Goal: Task Accomplishment & Management: Complete application form

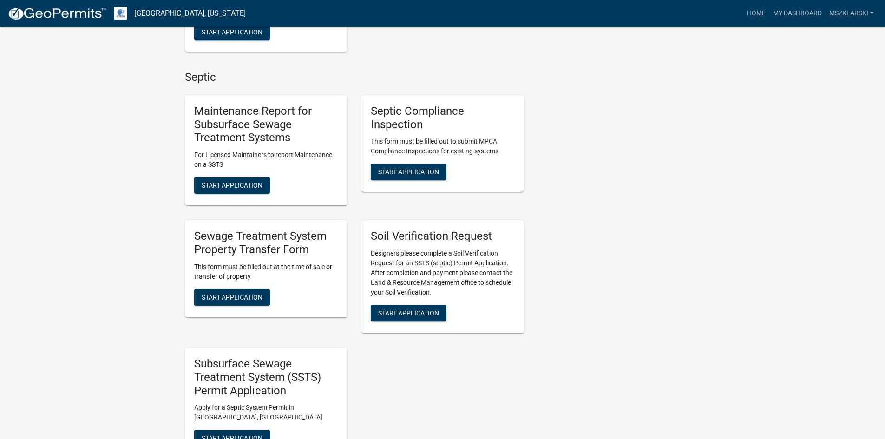
scroll to position [372, 0]
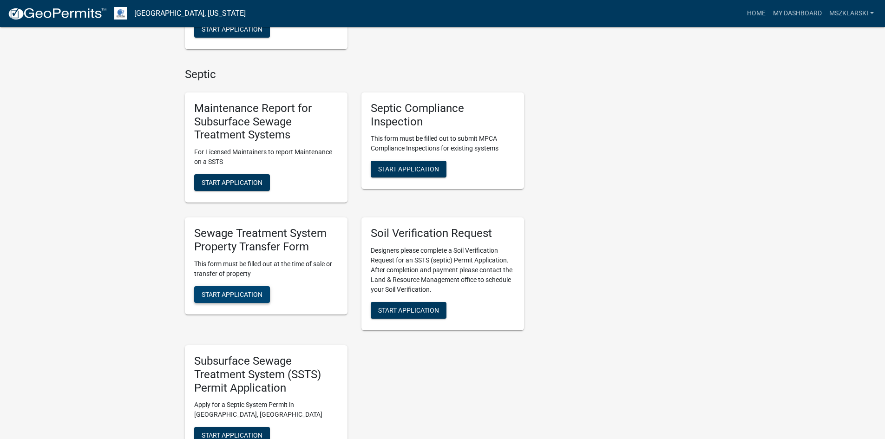
click at [236, 286] on button "Start Application" at bounding box center [232, 294] width 76 height 17
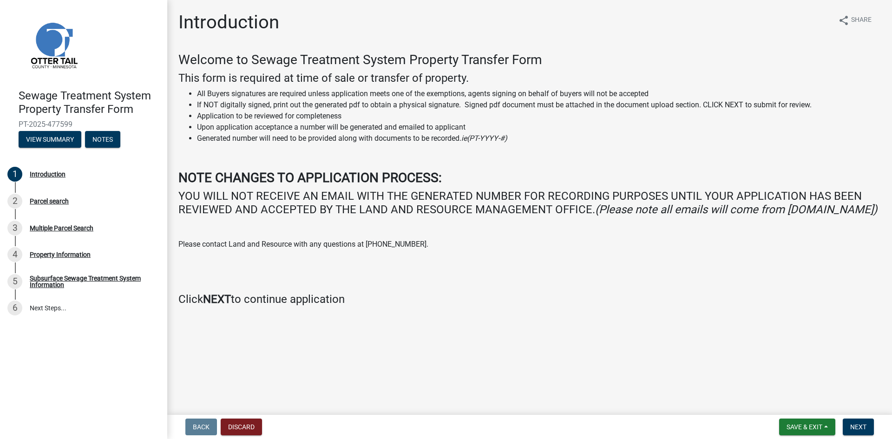
click at [809, 314] on wm-data-entity-input "Welcome to Sewage Treatment System Property Transfer Form This form is required…" at bounding box center [529, 183] width 703 height 262
click at [865, 427] on span "Next" at bounding box center [858, 426] width 16 height 7
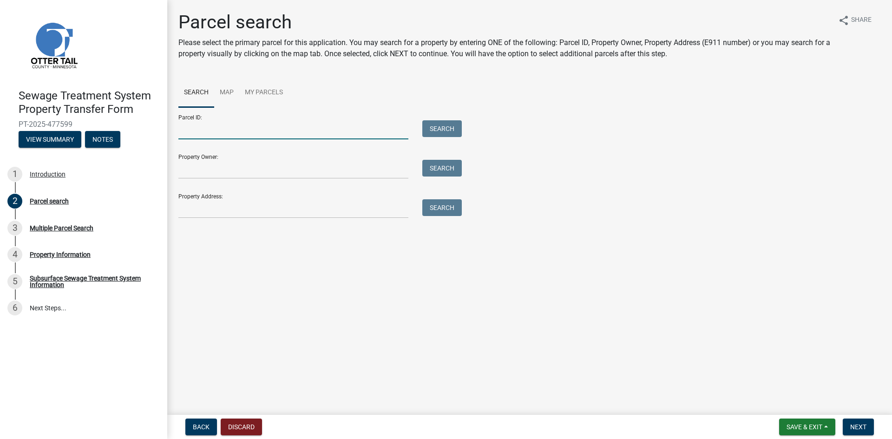
click at [299, 124] on input "Parcel ID:" at bounding box center [293, 129] width 230 height 19
drag, startPoint x: 203, startPoint y: 134, endPoint x: 239, endPoint y: 112, distance: 42.2
click at [206, 133] on input "Parcel ID:" at bounding box center [293, 129] width 230 height 19
type input "17000991291001"
click at [431, 138] on div "Search" at bounding box center [439, 129] width 49 height 19
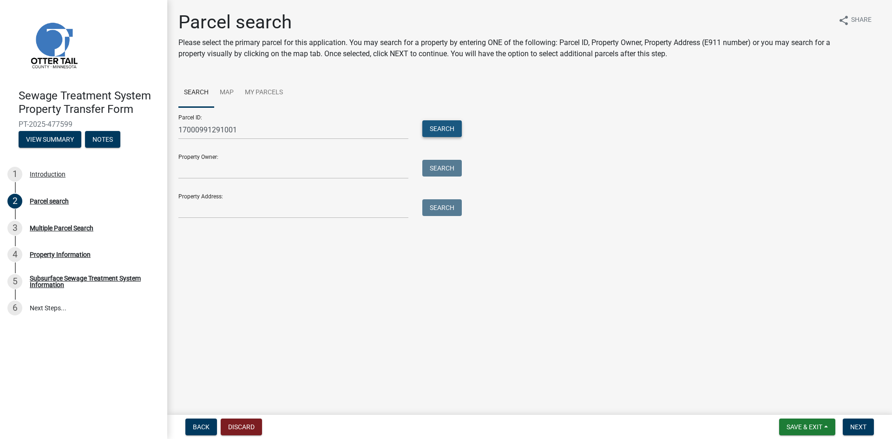
click at [434, 136] on button "Search" at bounding box center [442, 128] width 40 height 17
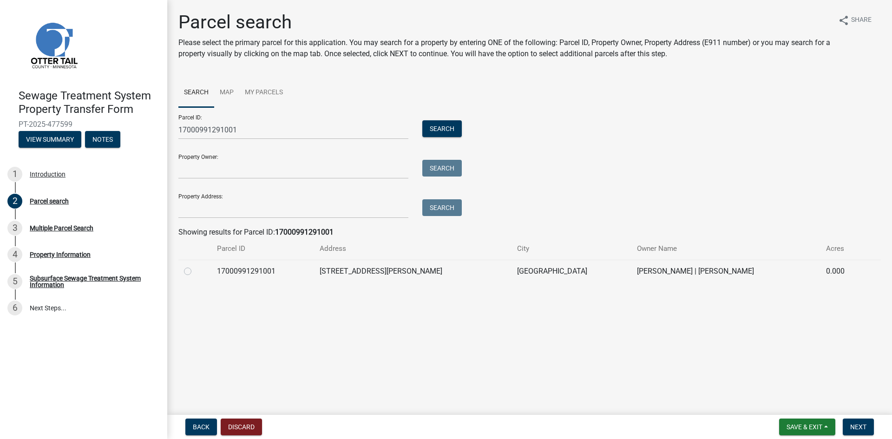
click at [262, 267] on td "17000991291001" at bounding box center [262, 271] width 103 height 23
click at [193, 269] on div at bounding box center [195, 271] width 22 height 11
click at [195, 266] on label at bounding box center [195, 266] width 0 height 0
click at [195, 272] on input "radio" at bounding box center [198, 269] width 6 height 6
radio input "true"
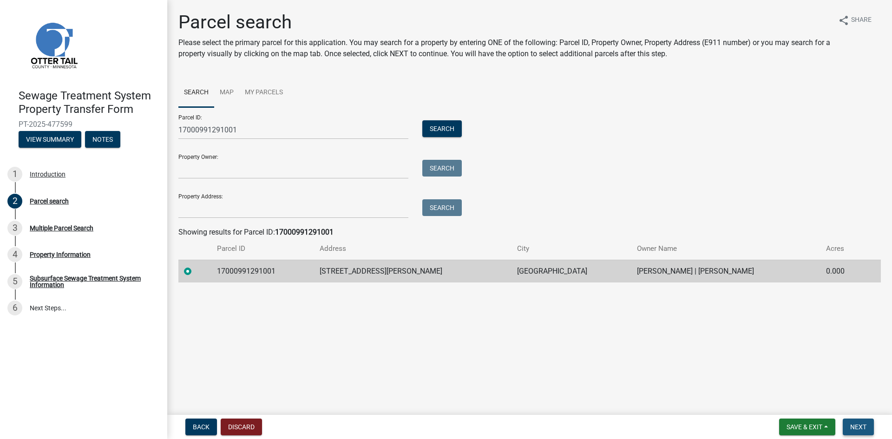
click at [856, 427] on span "Next" at bounding box center [858, 426] width 16 height 7
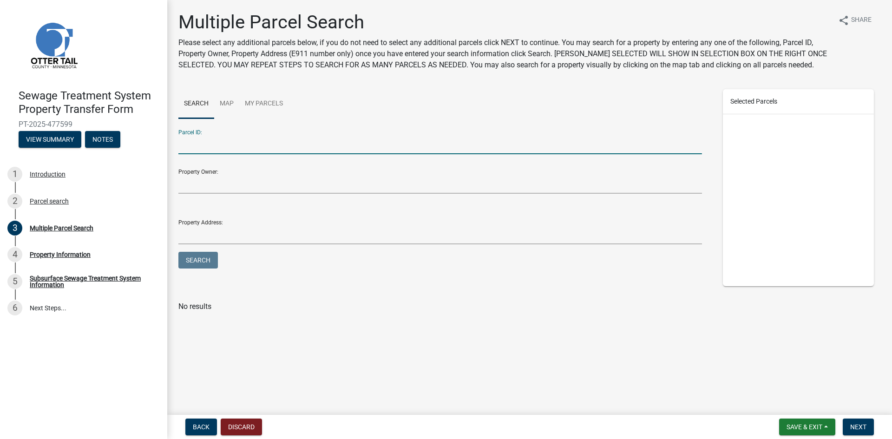
click at [232, 139] on input "Parcel ID:" at bounding box center [440, 144] width 524 height 19
click at [218, 138] on input "Parcel ID:" at bounding box center [440, 144] width 524 height 19
type input "17000991646000"
click at [178, 252] on button "Search" at bounding box center [198, 260] width 40 height 17
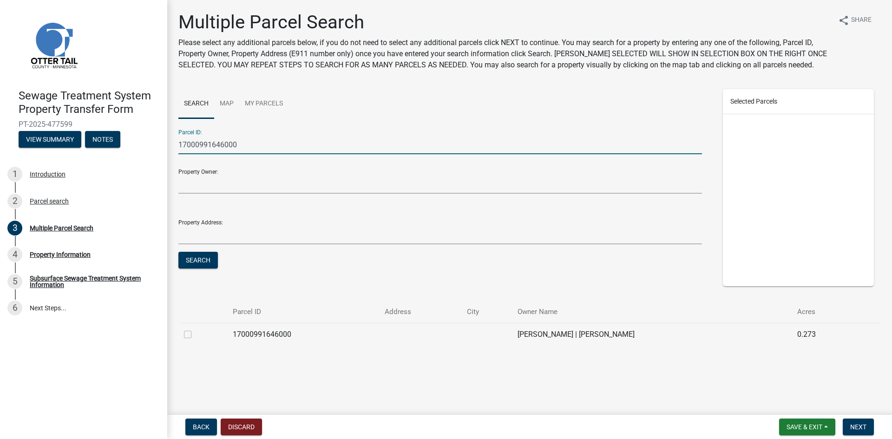
click at [195, 329] on label at bounding box center [195, 329] width 0 height 0
click at [195, 335] on input "checkbox" at bounding box center [198, 332] width 6 height 6
checkbox input "true"
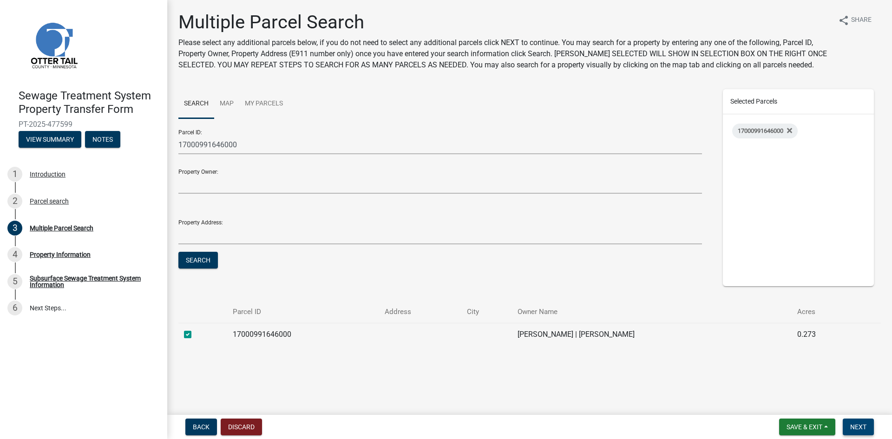
click at [859, 426] on span "Next" at bounding box center [858, 426] width 16 height 7
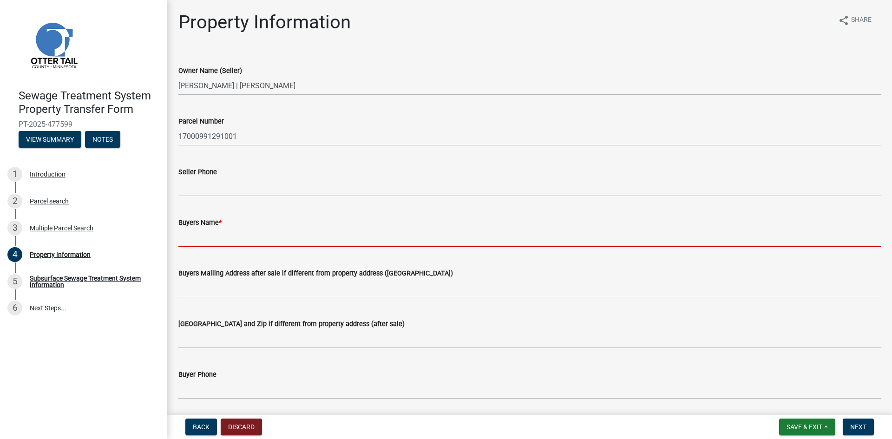
click at [185, 239] on input "Buyers Name *" at bounding box center [529, 237] width 703 height 19
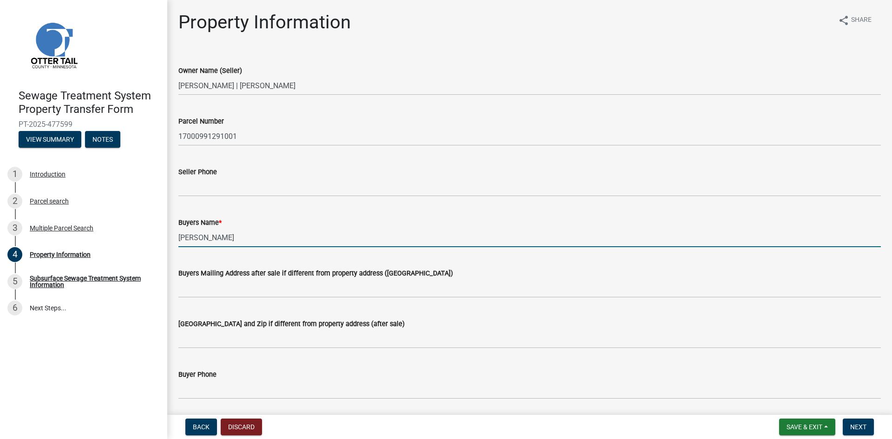
type input "[PERSON_NAME]"
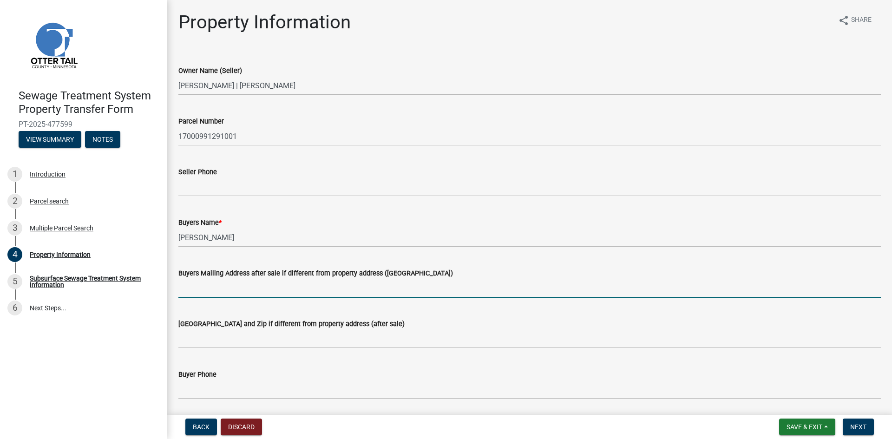
click at [225, 286] on input "Buyers Mailing Address after sale if different from property address ([GEOGRAPH…" at bounding box center [529, 288] width 703 height 19
click at [220, 288] on input "Buyers Mailing Address after sale if different from property address ([GEOGRAPH…" at bounding box center [529, 288] width 703 height 19
type input "[STREET_ADDRESS]"
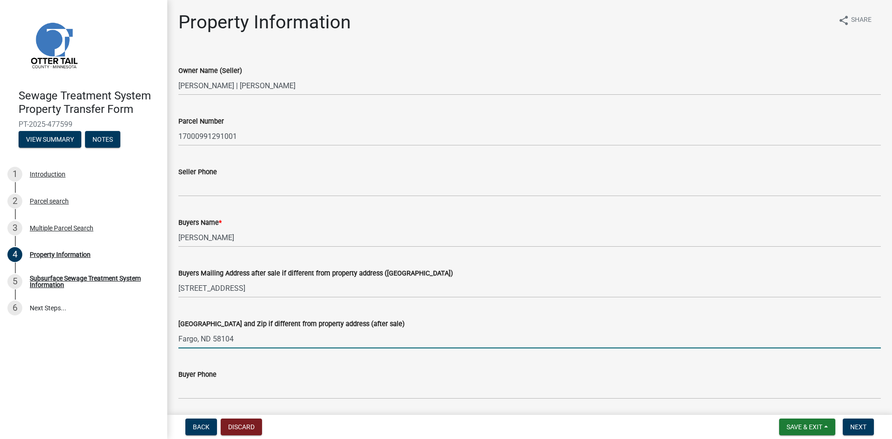
type input "Fargo, ND 58104"
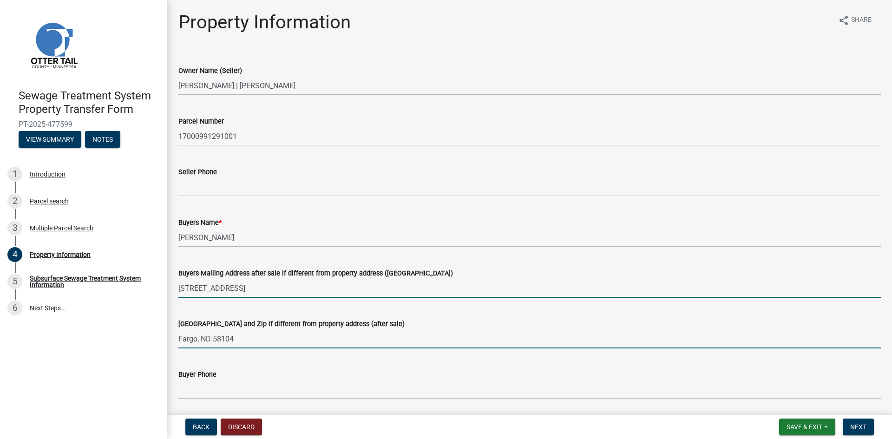
click at [620, 286] on input "[STREET_ADDRESS]" at bounding box center [529, 288] width 703 height 19
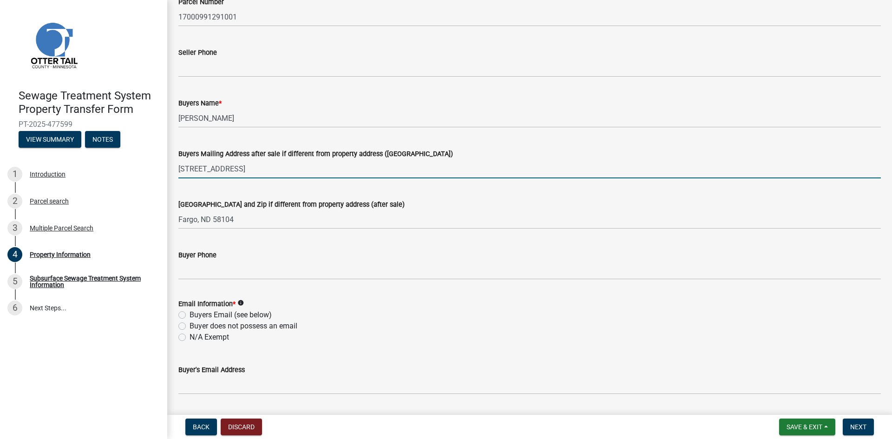
scroll to position [139, 0]
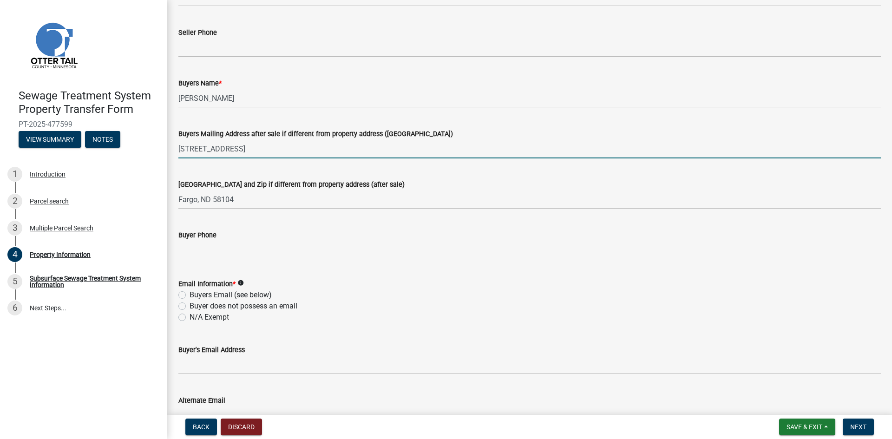
click at [190, 295] on label "Buyers Email (see below)" at bounding box center [231, 295] width 82 height 11
click at [190, 295] on input "Buyers Email (see below)" at bounding box center [193, 293] width 6 height 6
radio input "true"
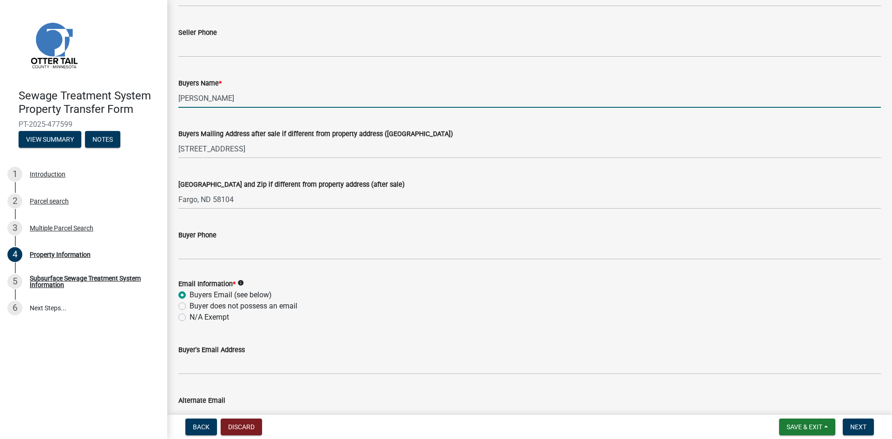
drag, startPoint x: 325, startPoint y: 100, endPoint x: 47, endPoint y: 68, distance: 280.3
click at [47, 68] on div "Sewage Treatment System Property Transfer Form PT-2025-477599 View Summary Note…" at bounding box center [446, 219] width 892 height 439
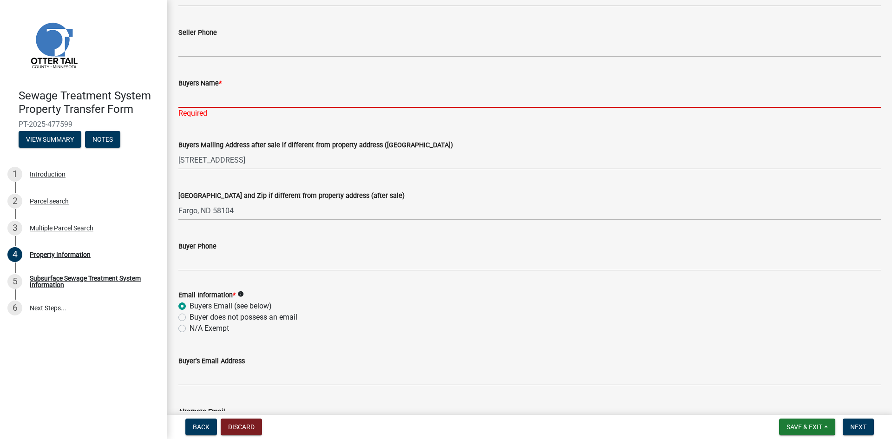
click at [264, 102] on input "Buyers Name *" at bounding box center [529, 98] width 703 height 19
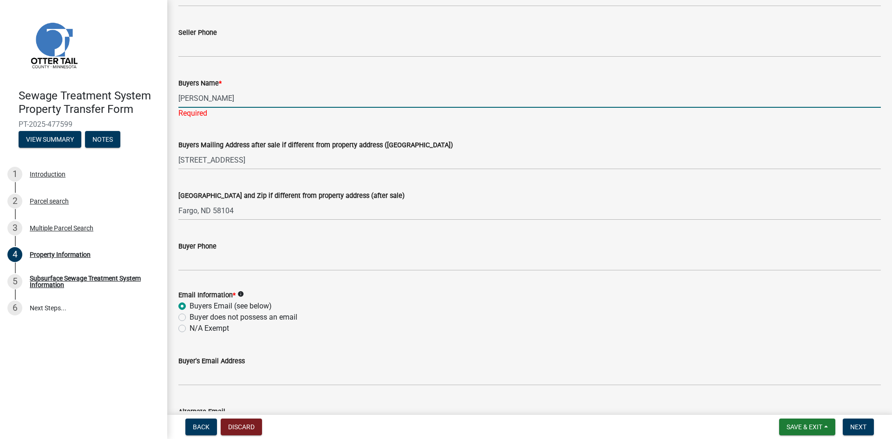
type input "[PERSON_NAME]"
click at [654, 179] on div "[GEOGRAPHIC_DATA] and Zip if different from property address (after sale) [GEOG…" at bounding box center [529, 198] width 703 height 43
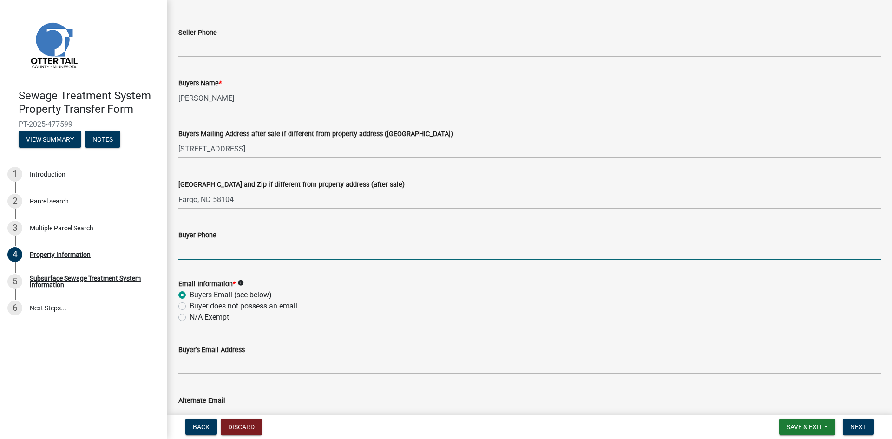
click at [225, 258] on input "Buyer Phone" at bounding box center [529, 250] width 703 height 19
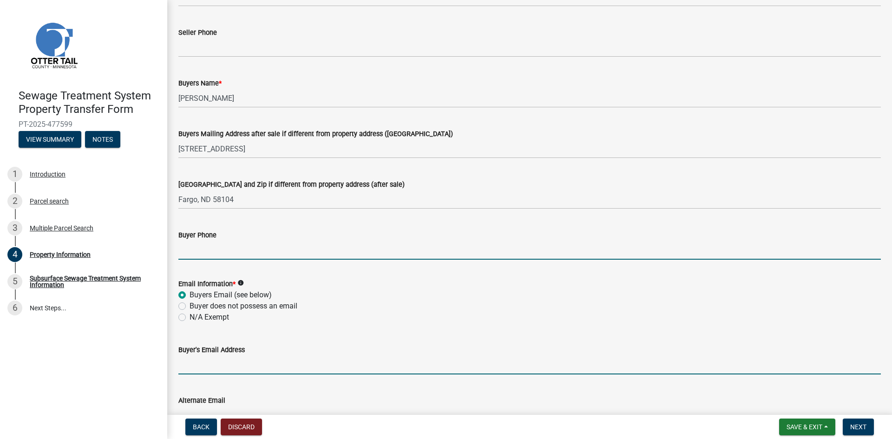
click at [196, 366] on input "Buyer's Email Address" at bounding box center [529, 365] width 703 height 19
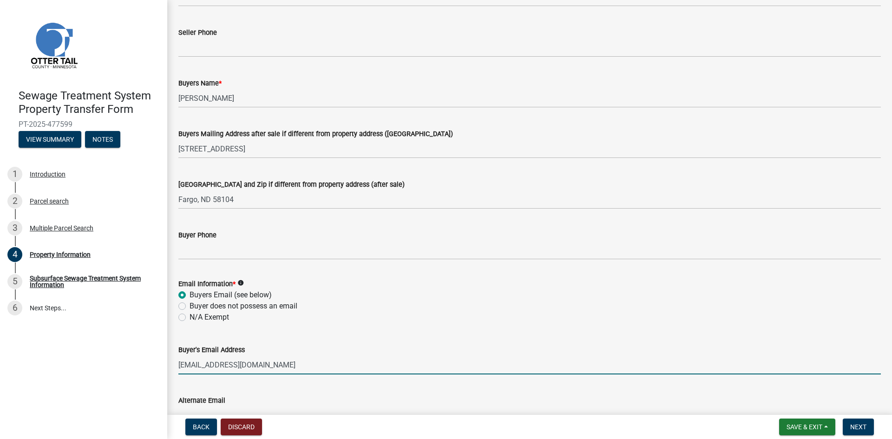
type input "[EMAIL_ADDRESS][DOMAIN_NAME]"
click at [634, 305] on div "Buyer does not possess an email" at bounding box center [529, 306] width 703 height 11
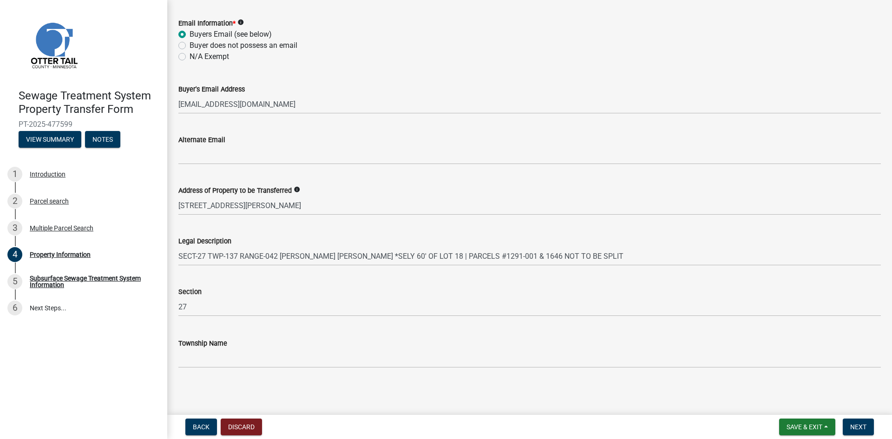
scroll to position [401, 0]
click at [869, 433] on button "Next" at bounding box center [858, 427] width 31 height 17
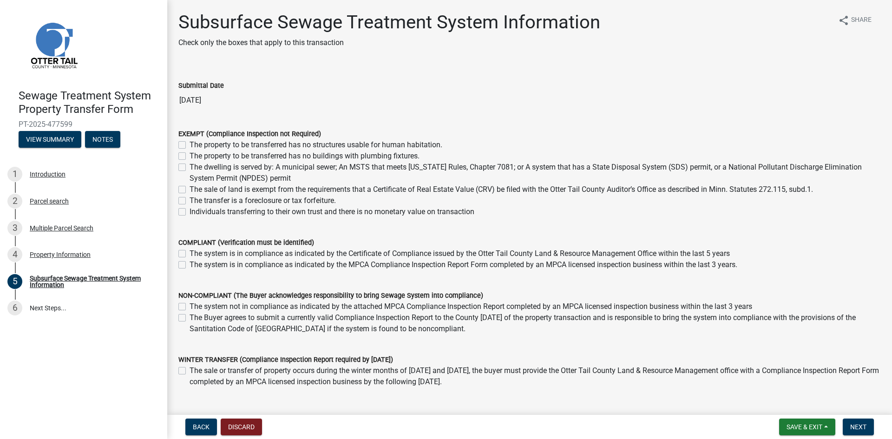
click at [190, 318] on label "The Buyer agrees to submit a currently valid Compliance Inspection Report to th…" at bounding box center [536, 323] width 692 height 22
click at [190, 318] on input "The Buyer agrees to submit a currently valid Compliance Inspection Report to th…" at bounding box center [193, 315] width 6 height 6
checkbox input "true"
checkbox input "false"
checkbox input "true"
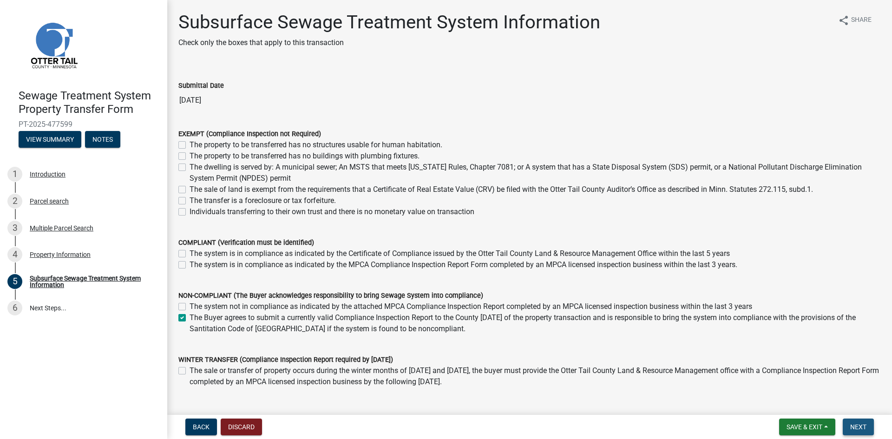
click at [859, 427] on span "Next" at bounding box center [858, 426] width 16 height 7
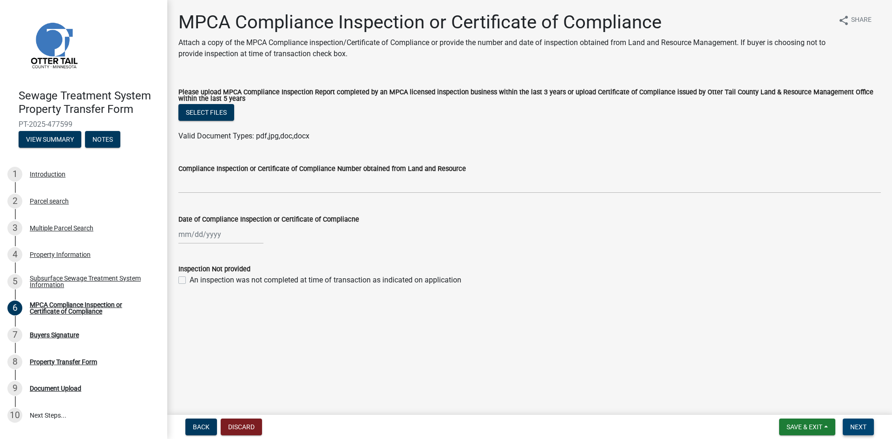
click at [861, 425] on span "Next" at bounding box center [858, 426] width 16 height 7
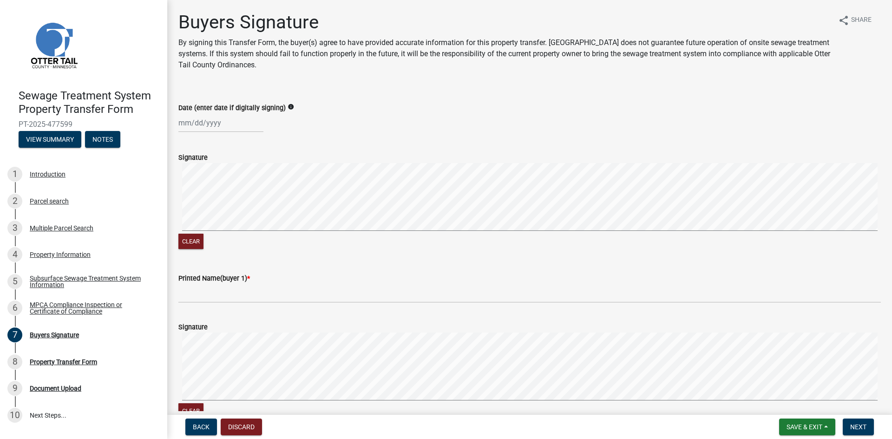
select select "9"
select select "2025"
click at [179, 126] on div "[PERSON_NAME] Feb Mar Apr [PERSON_NAME][DATE] Oct Nov [DATE] 1526 1527 1528 152…" at bounding box center [220, 122] width 85 height 19
click at [183, 144] on button "Previous month" at bounding box center [187, 142] width 11 height 15
click at [184, 143] on button "Previous month" at bounding box center [187, 142] width 11 height 15
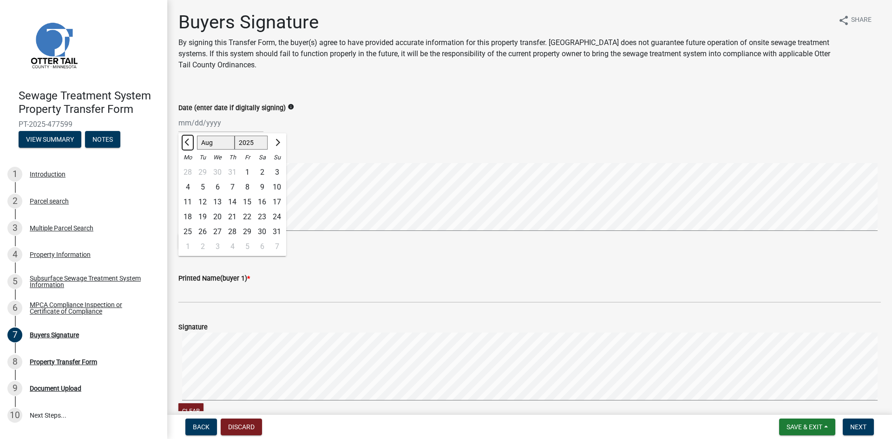
select select "7"
click at [322, 153] on div "Signature" at bounding box center [529, 157] width 703 height 11
click at [206, 124] on div at bounding box center [220, 122] width 85 height 19
select select "9"
select select "2025"
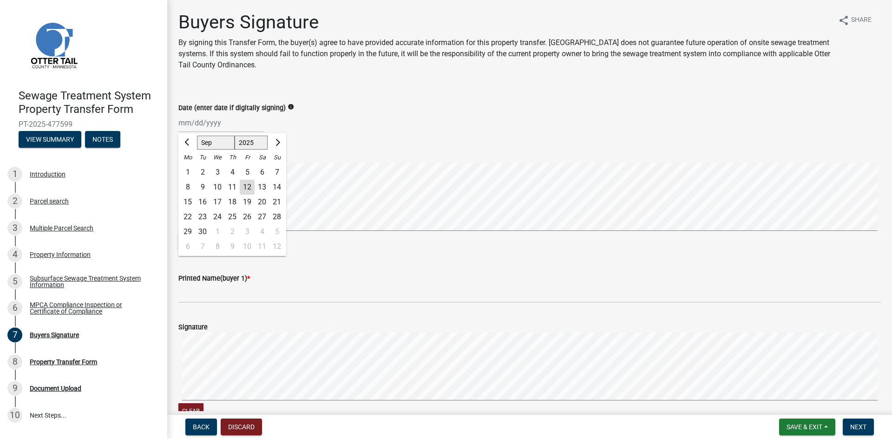
click at [165, 119] on header "Sewage Treatment System Property Transfer Form PT-2025-477599 View Summary Notes" at bounding box center [83, 79] width 167 height 158
click at [179, 125] on div at bounding box center [220, 122] width 85 height 19
select select "9"
select select "2025"
click at [179, 125] on input "Date (enter date if digitally signing)" at bounding box center [220, 122] width 85 height 19
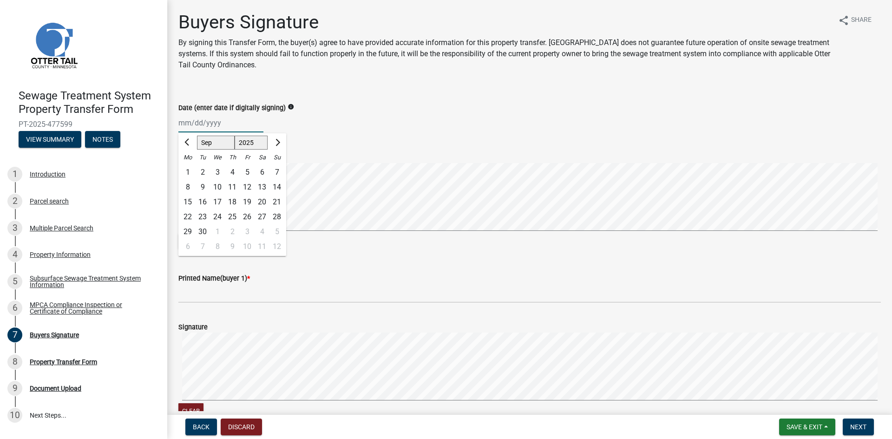
click at [247, 217] on div "26" at bounding box center [247, 217] width 15 height 15
type input "[DATE]"
select select "9"
select select "2025"
click at [214, 128] on div "[DATE] [PERSON_NAME] Apr May Jun [DATE] Aug Sep Oct Nov [DATE] 1526 1527 1528 1…" at bounding box center [220, 122] width 85 height 19
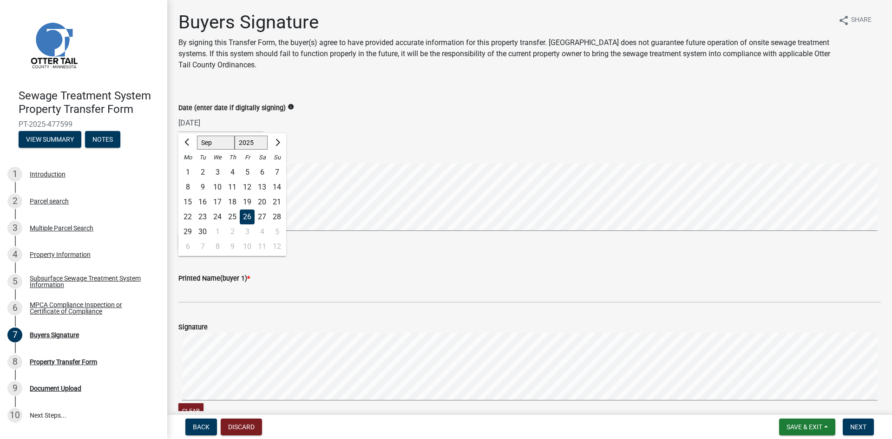
click at [244, 169] on div "5" at bounding box center [247, 172] width 15 height 15
type input "[DATE]"
select select "9"
select select "2025"
click at [226, 125] on div "[DATE] [PERSON_NAME] Apr May Jun [DATE] Aug Sep Oct Nov [DATE] 1526 1527 1528 1…" at bounding box center [220, 122] width 85 height 19
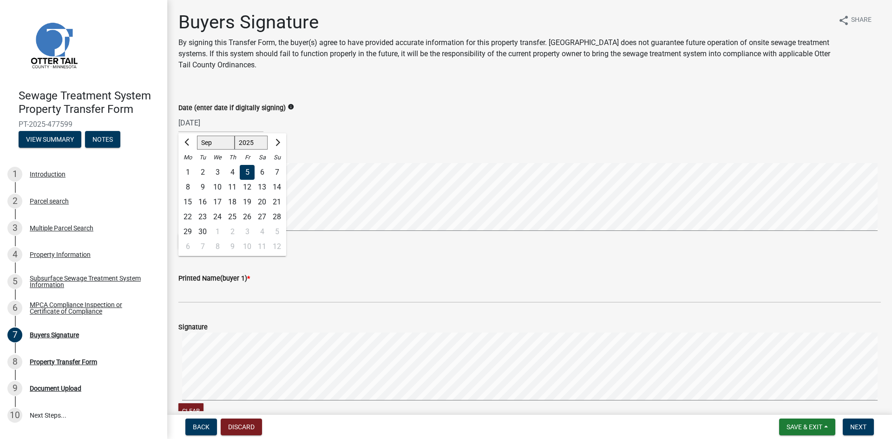
click at [251, 185] on div "12" at bounding box center [247, 187] width 15 height 15
type input "[DATE]"
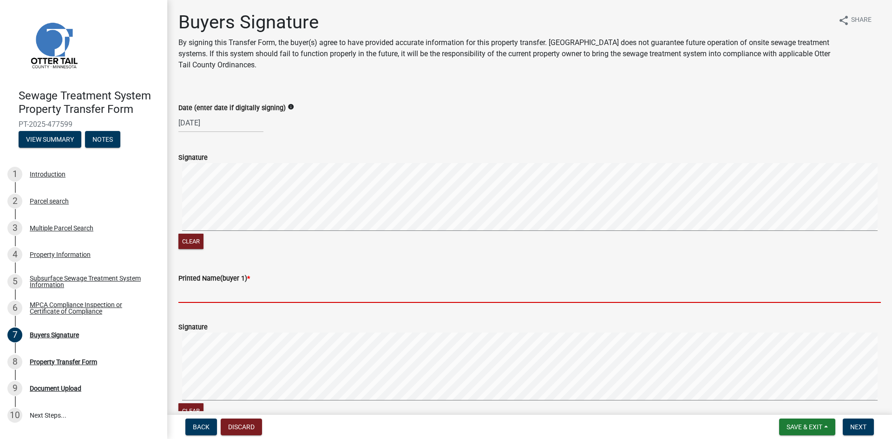
click at [245, 297] on input "Printed Name(buyer 1) *" at bounding box center [529, 293] width 703 height 19
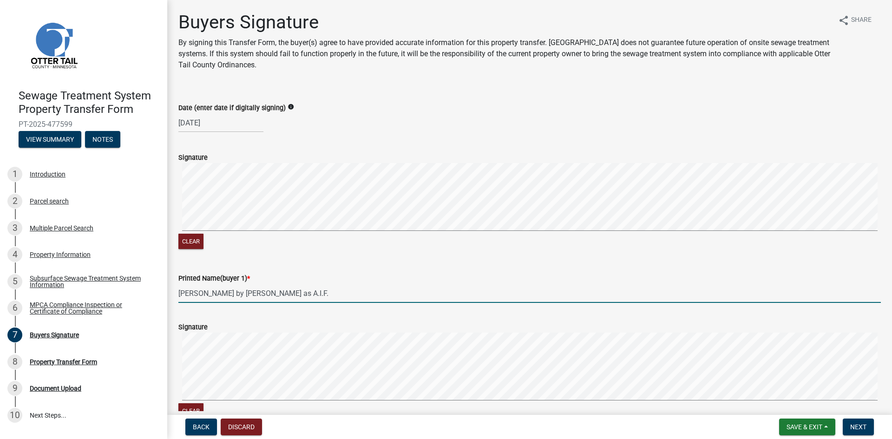
type input "[PERSON_NAME] by [PERSON_NAME] as A.I.F."
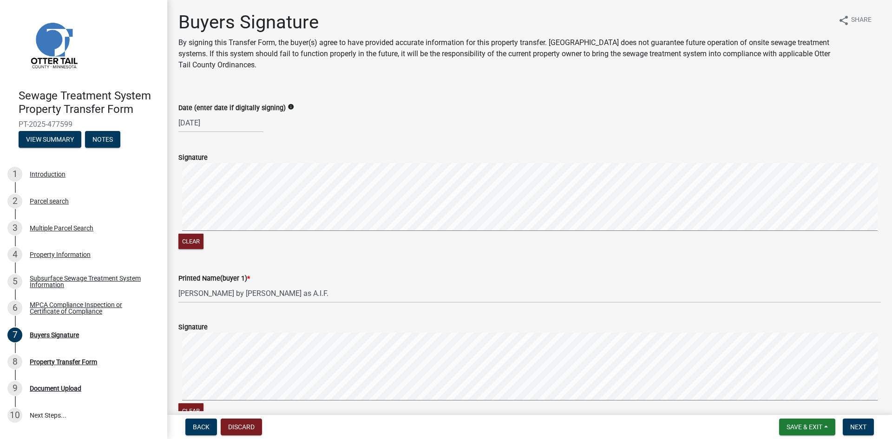
drag, startPoint x: 289, startPoint y: 296, endPoint x: 683, endPoint y: 256, distance: 396.1
click at [683, 256] on wm-data-entity-input "Signature Clear" at bounding box center [529, 200] width 703 height 119
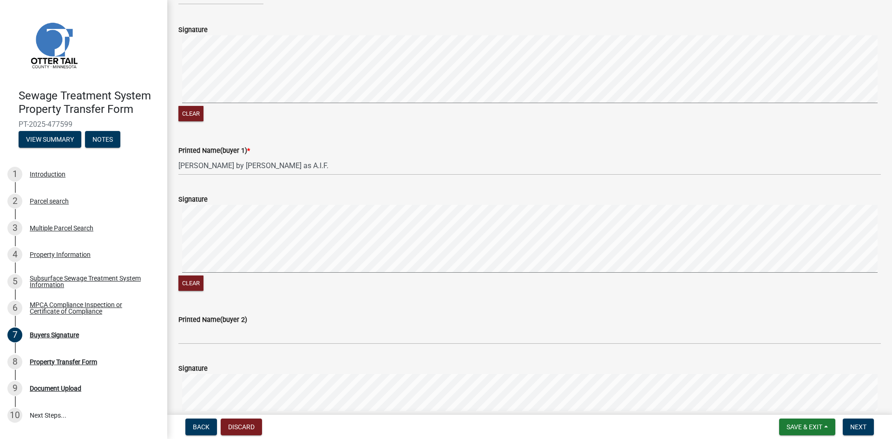
scroll to position [139, 0]
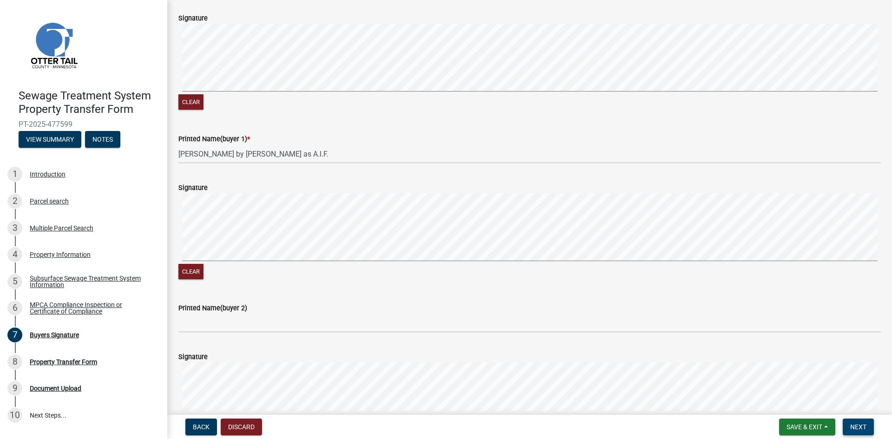
click at [868, 426] on button "Next" at bounding box center [858, 427] width 31 height 17
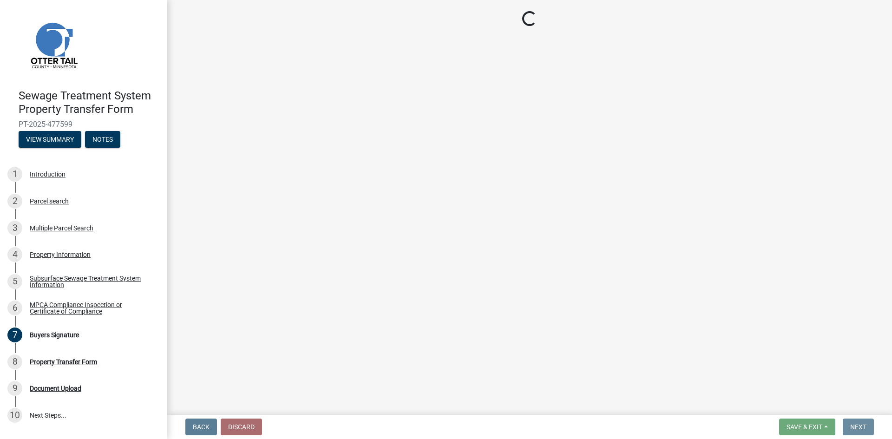
scroll to position [0, 0]
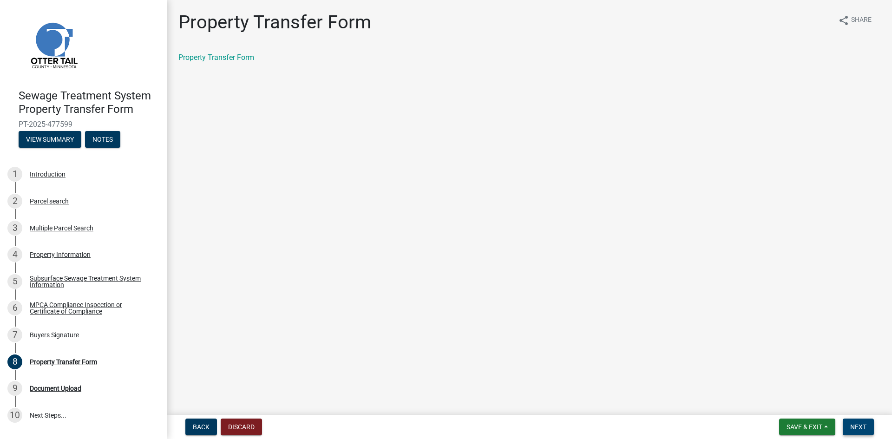
click at [857, 432] on button "Next" at bounding box center [858, 427] width 31 height 17
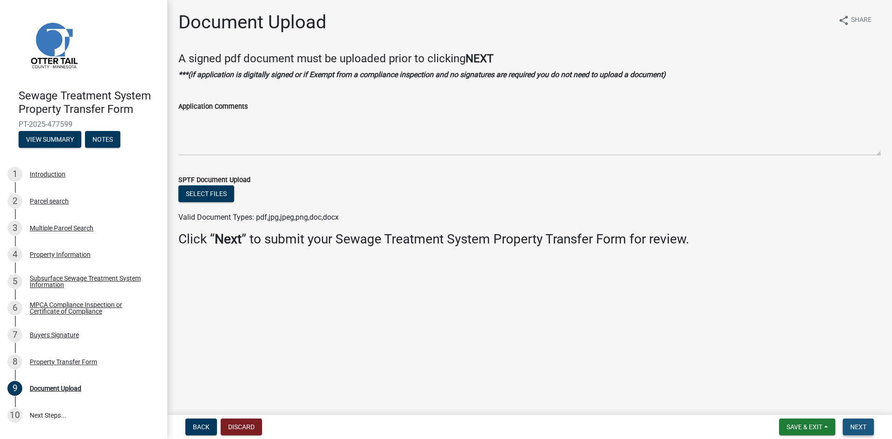
click at [853, 426] on span "Next" at bounding box center [858, 426] width 16 height 7
